Goal: Register for event/course

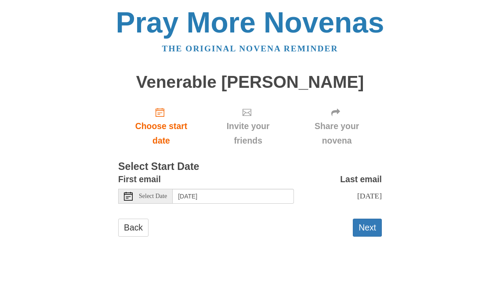
click at [230, 125] on span "Invite your friends" at bounding box center [248, 133] width 70 height 29
click at [366, 234] on button "Next" at bounding box center [367, 228] width 29 height 18
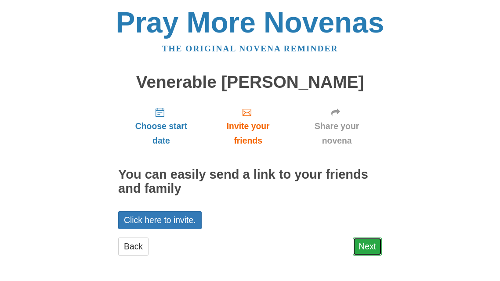
click at [373, 248] on link "Next" at bounding box center [367, 246] width 29 height 18
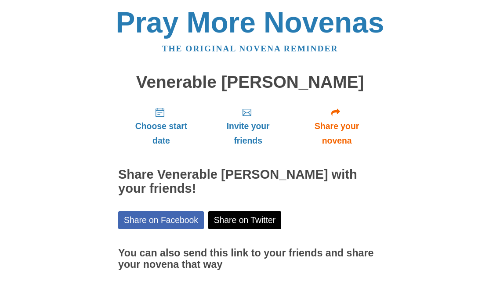
scroll to position [71, 0]
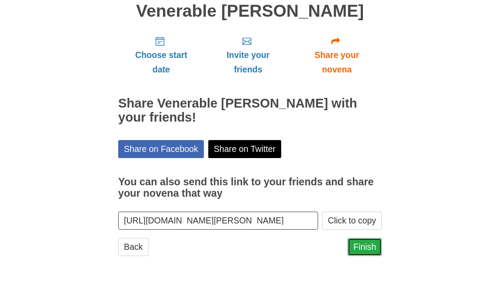
click at [367, 250] on link "Finish" at bounding box center [364, 247] width 34 height 18
